Goal: Answer question/provide support: Answer question/provide support

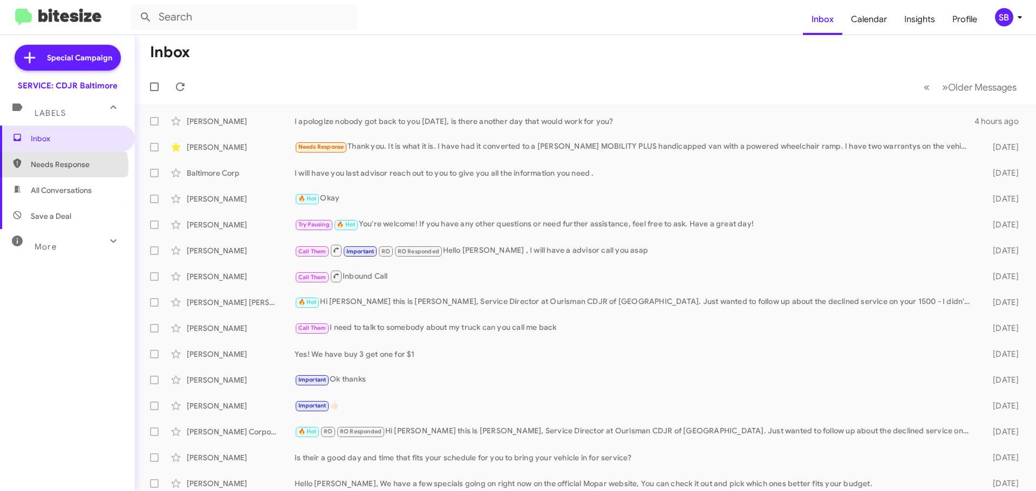
click at [60, 167] on span "Needs Response" at bounding box center [77, 164] width 92 height 11
type input "in:needs-response"
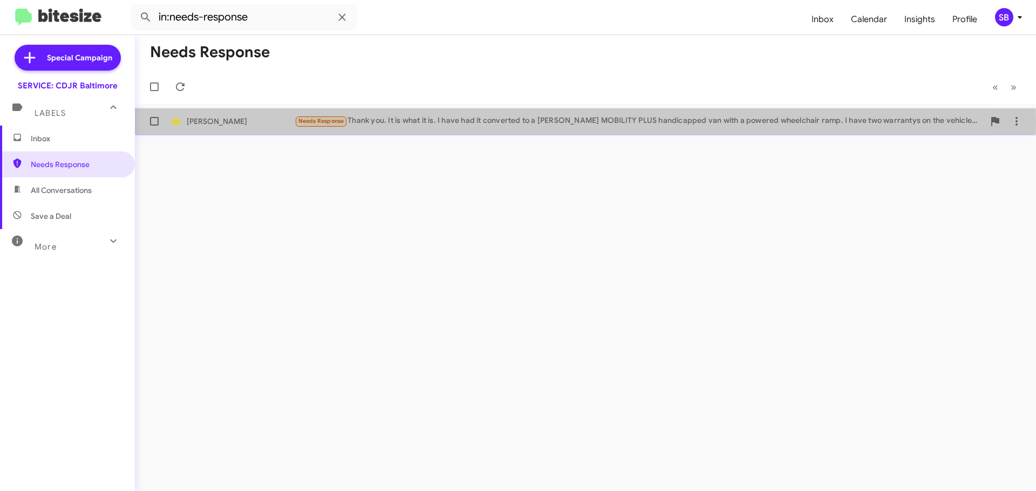
click at [260, 122] on div "[PERSON_NAME]" at bounding box center [241, 121] width 108 height 11
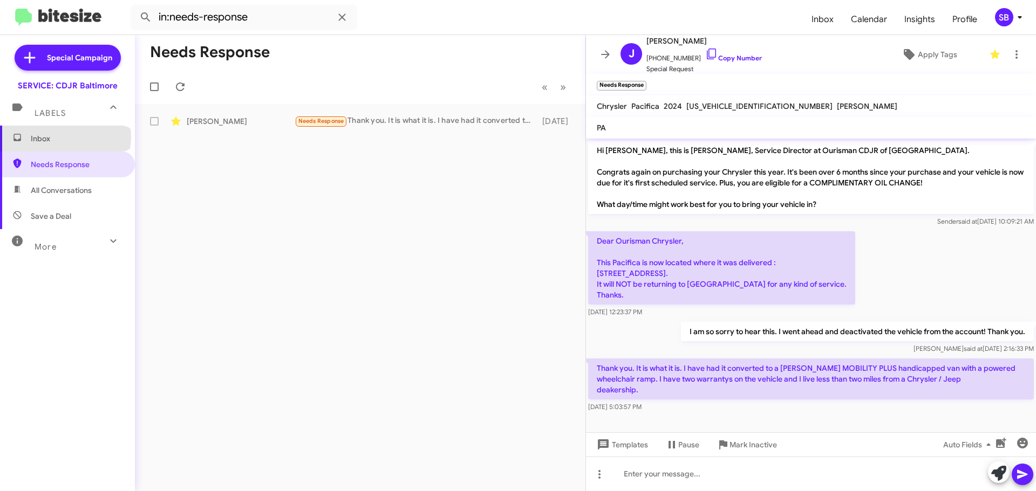
click at [65, 138] on span "Inbox" at bounding box center [77, 138] width 92 height 11
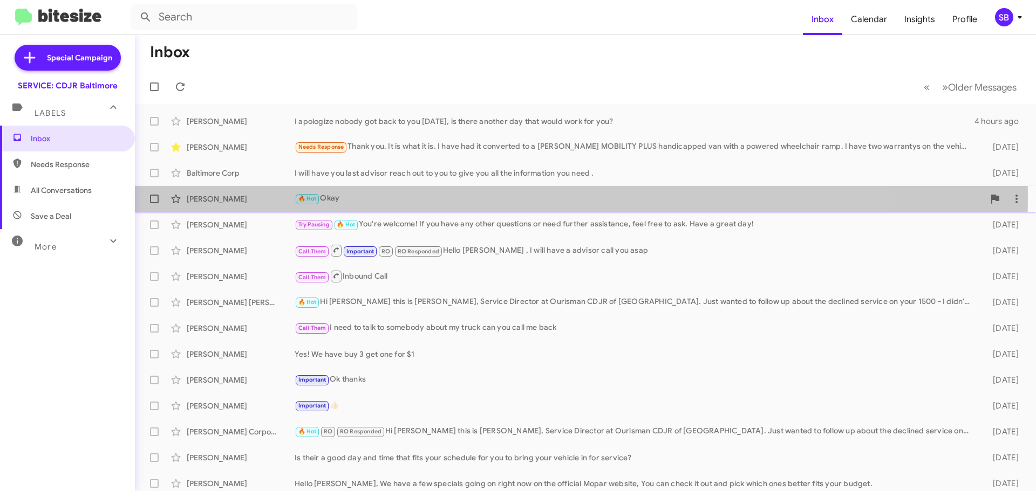
click at [273, 197] on div "[PERSON_NAME]" at bounding box center [241, 199] width 108 height 11
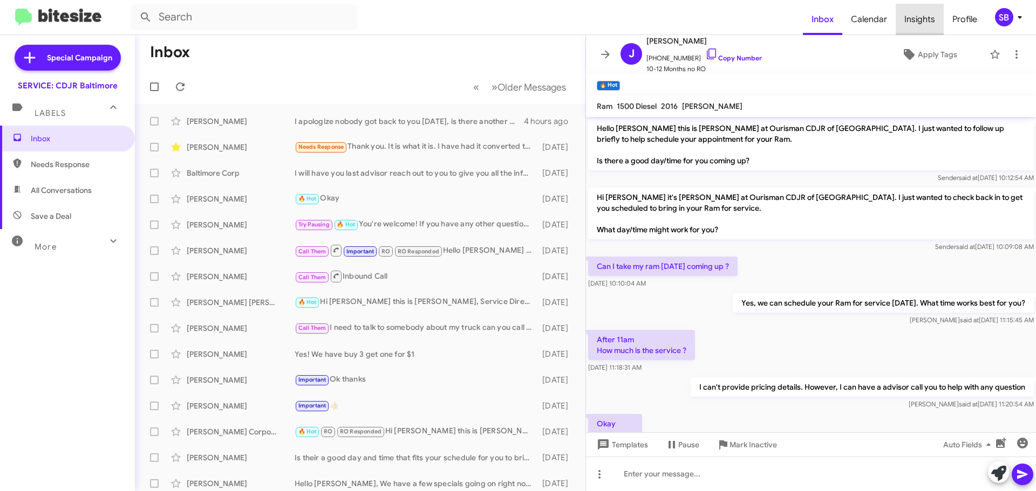
click at [922, 18] on span "Insights" at bounding box center [919, 19] width 48 height 31
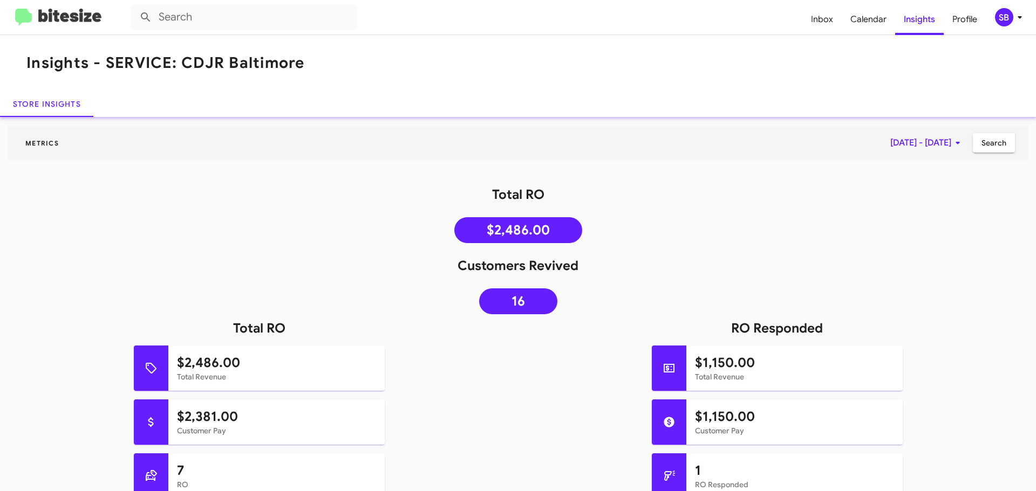
scroll to position [216, 0]
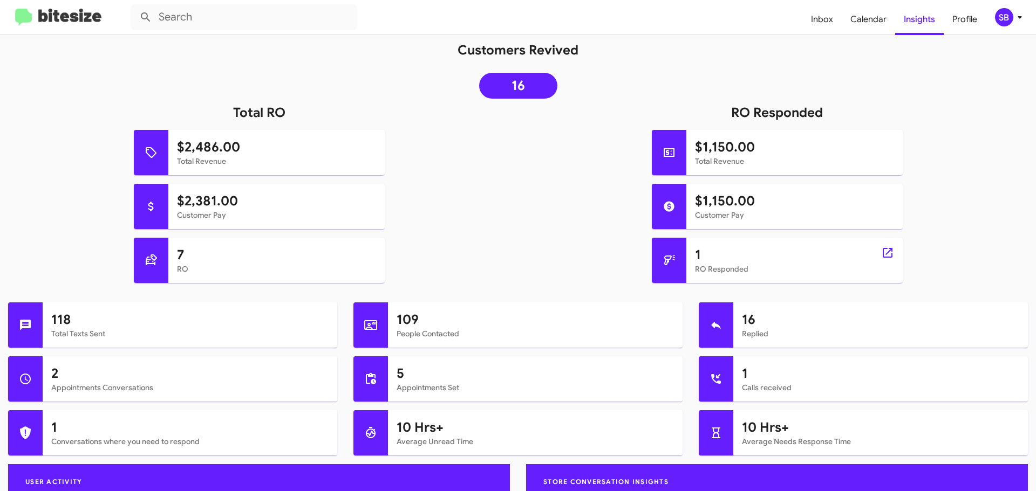
click at [771, 259] on h1 "1" at bounding box center [794, 255] width 199 height 17
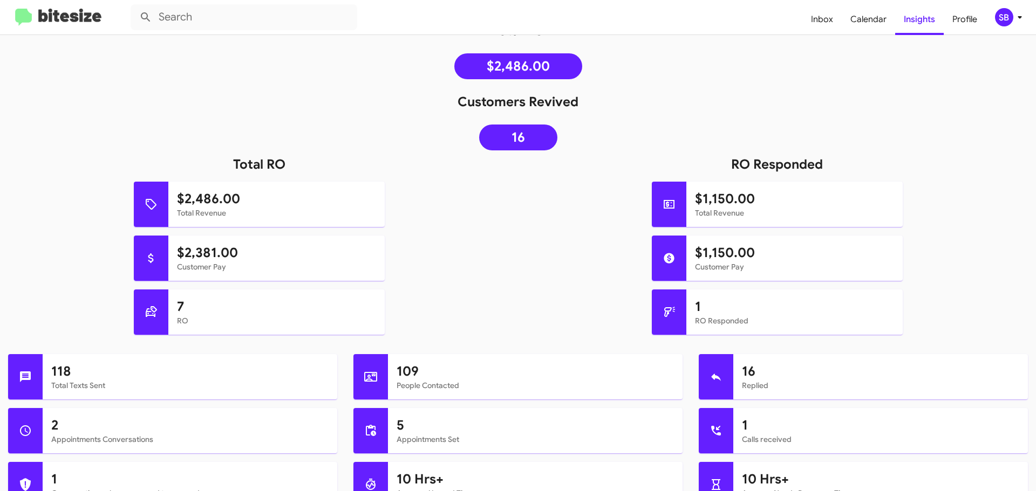
scroll to position [0, 0]
